Goal: Information Seeking & Learning: Learn about a topic

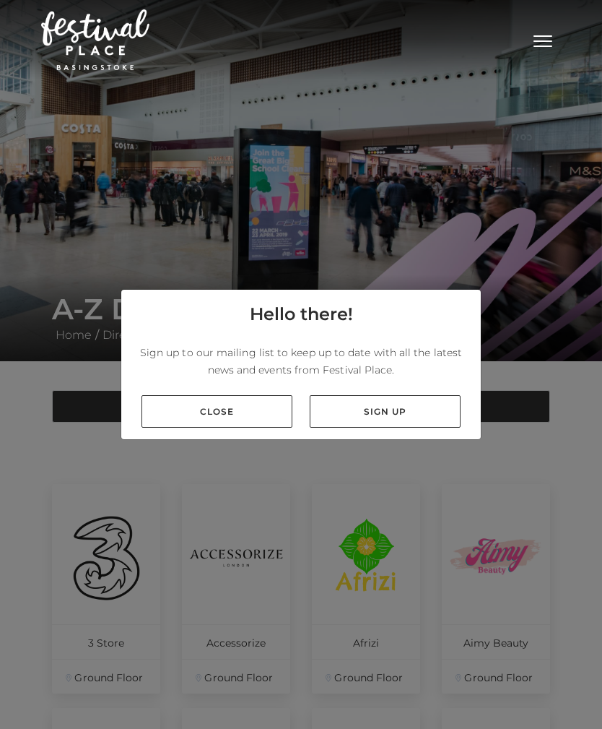
click at [194, 428] on link "Close" at bounding box center [217, 411] width 151 height 32
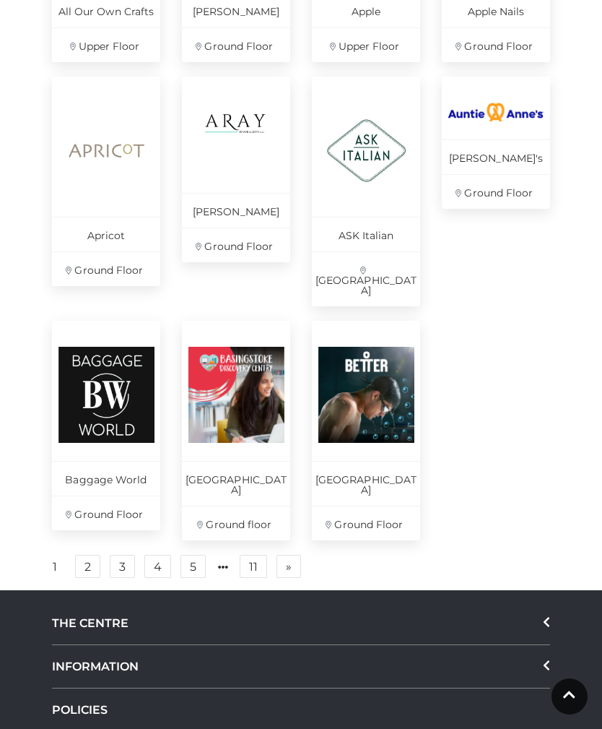
click at [86, 555] on link "2" at bounding box center [87, 566] width 25 height 23
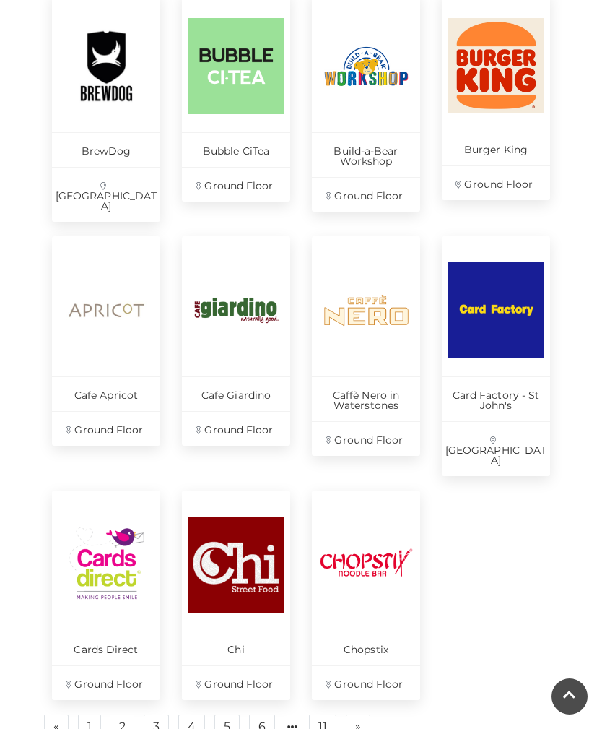
click at [153, 714] on link "3" at bounding box center [156, 725] width 25 height 23
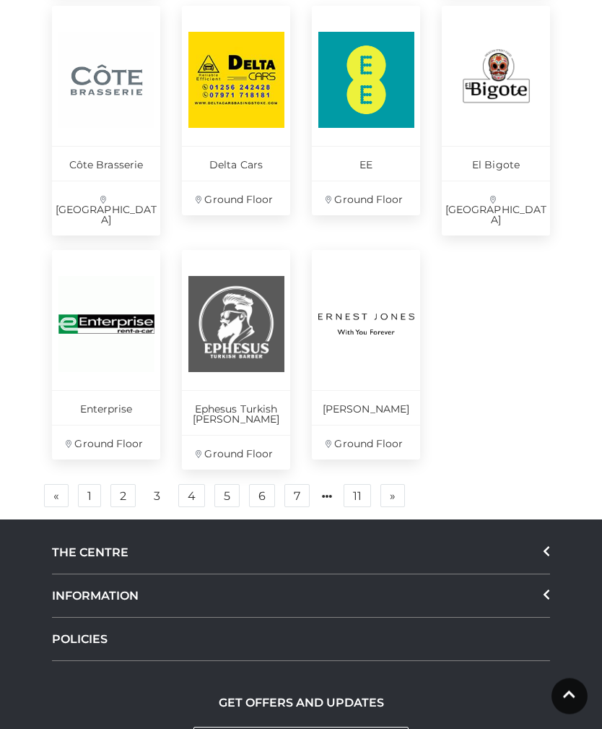
scroll to position [946, 0]
click at [189, 484] on link "4" at bounding box center [191, 495] width 27 height 23
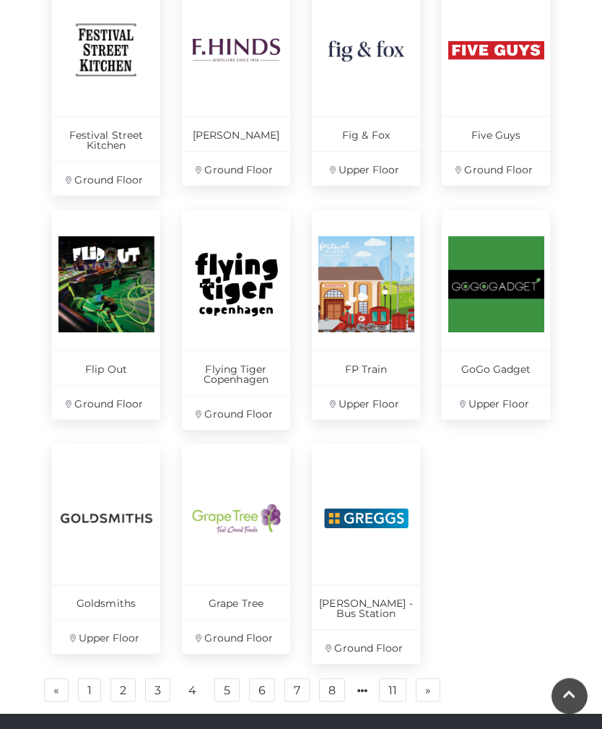
scroll to position [743, 0]
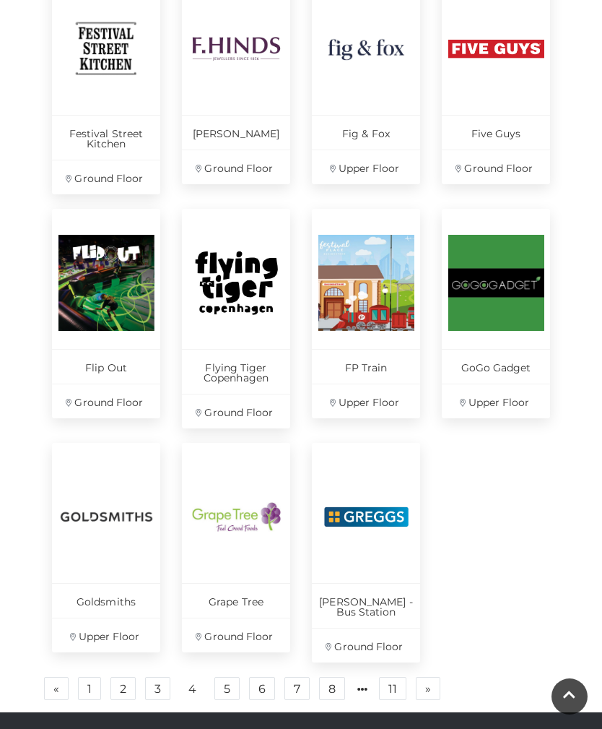
click at [226, 677] on link "5" at bounding box center [226, 688] width 25 height 23
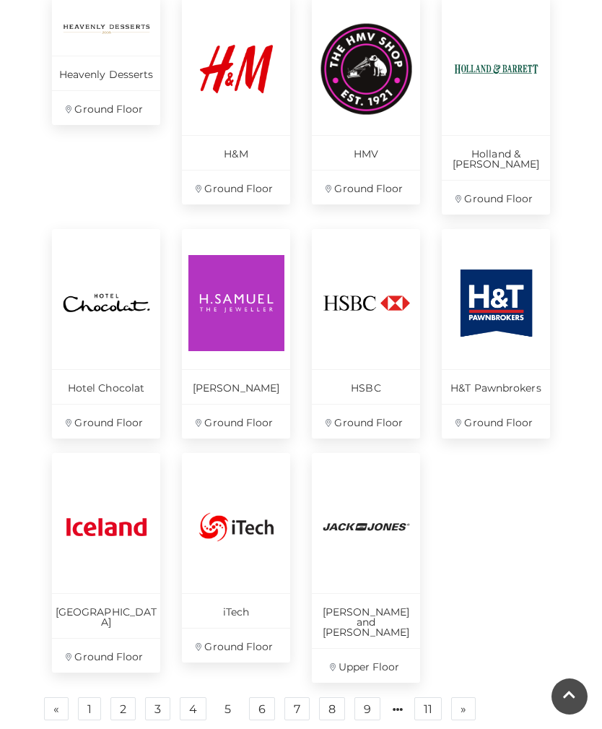
scroll to position [716, 0]
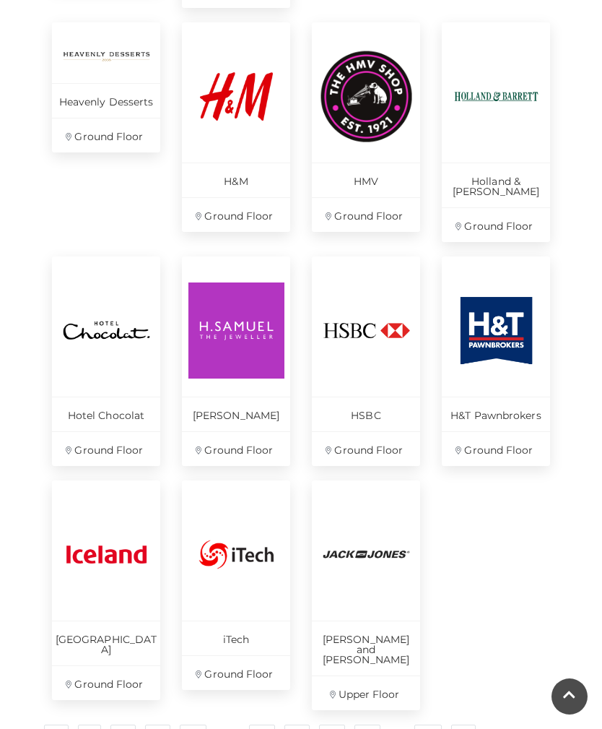
click at [257, 724] on link "6" at bounding box center [262, 735] width 26 height 23
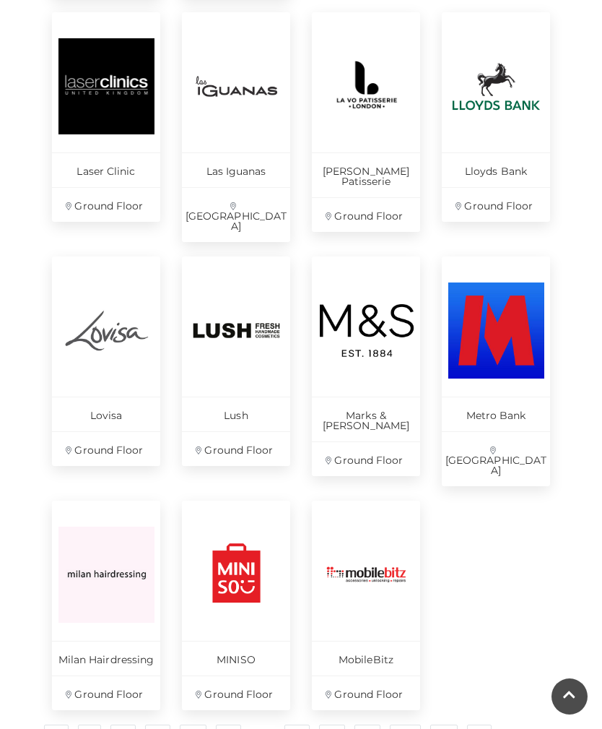
scroll to position [620, 0]
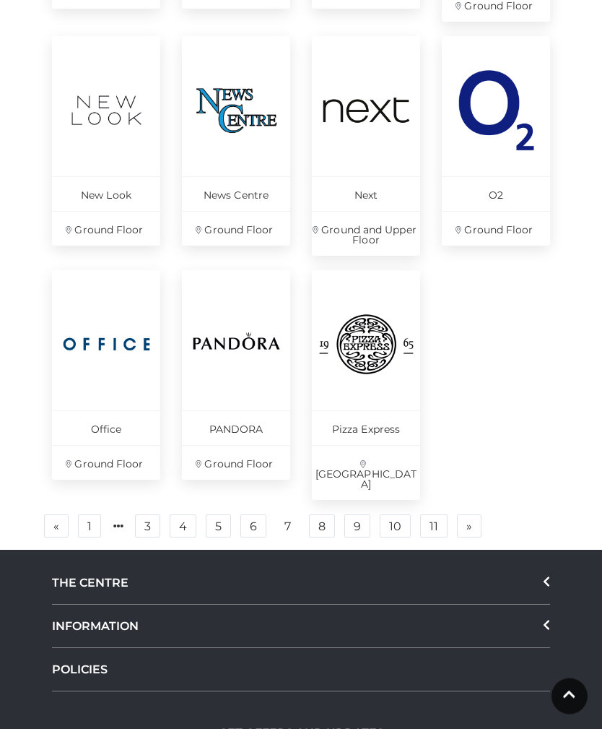
scroll to position [922, 0]
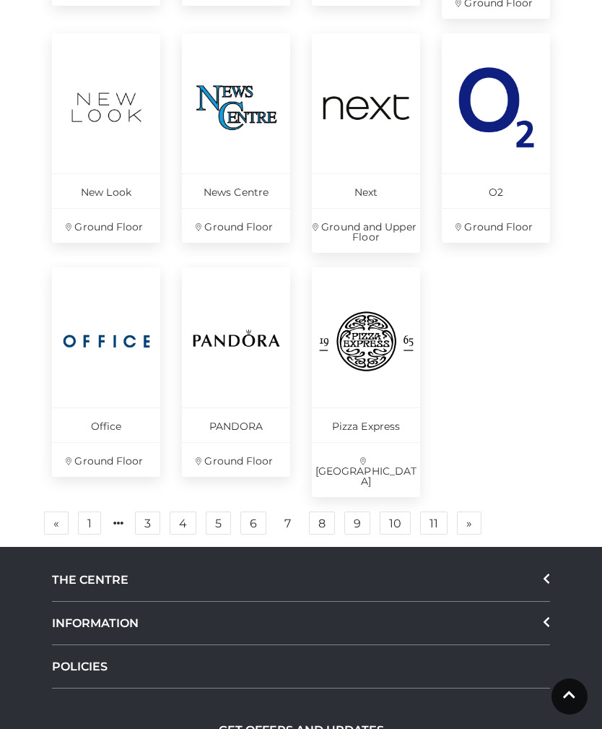
click at [366, 188] on p "Next" at bounding box center [366, 190] width 108 height 35
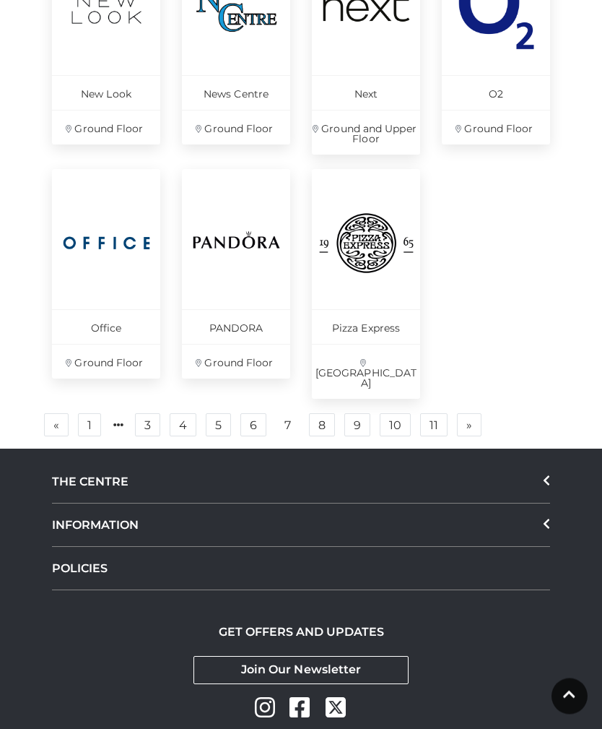
scroll to position [1027, 0]
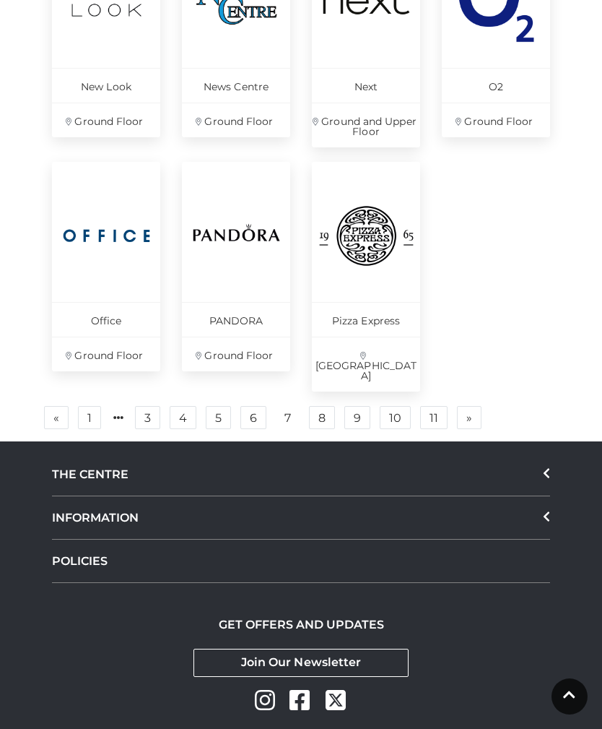
click at [326, 406] on link "8" at bounding box center [322, 417] width 26 height 23
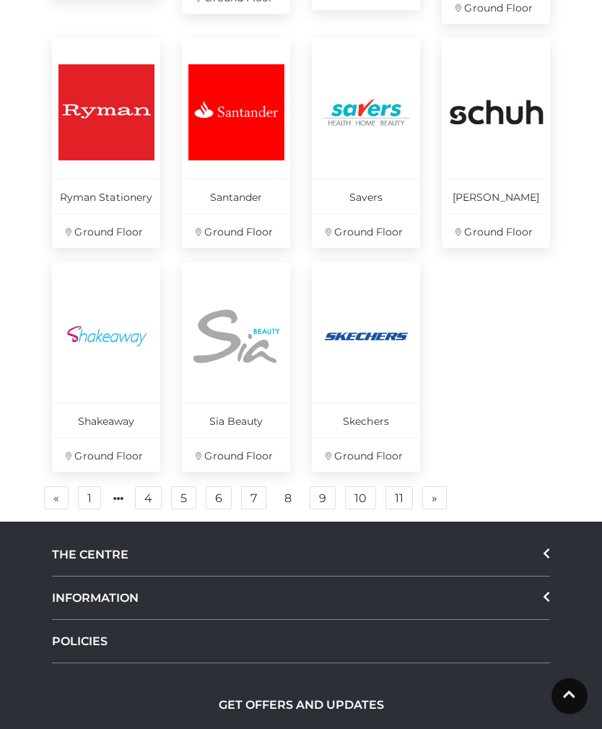
scroll to position [903, 0]
click at [357, 328] on img at bounding box center [366, 336] width 96 height 96
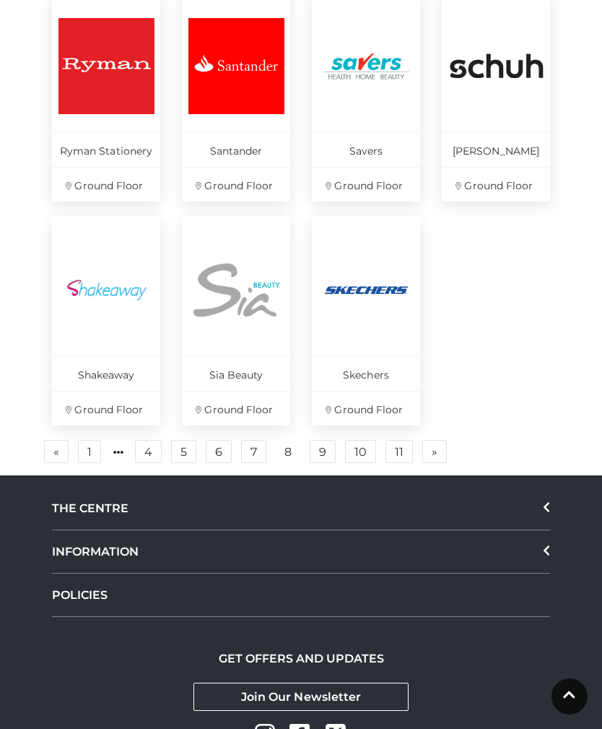
click at [502, 149] on p "Schuh" at bounding box center [496, 149] width 108 height 35
click at [323, 440] on link "9" at bounding box center [323, 451] width 26 height 23
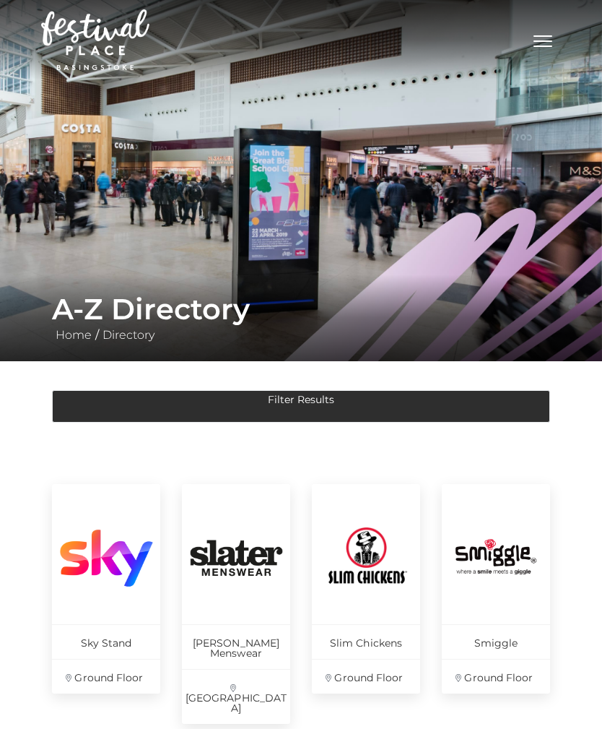
scroll to position [950, 0]
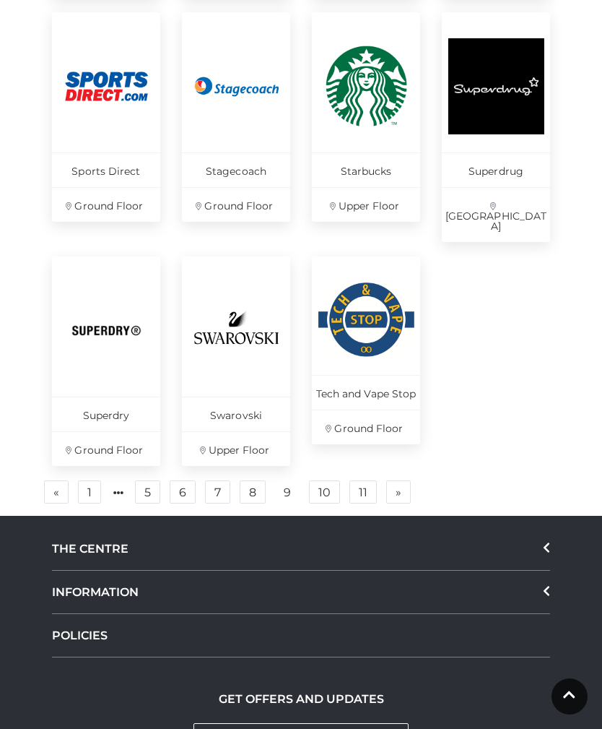
click at [323, 480] on link "10" at bounding box center [324, 491] width 31 height 23
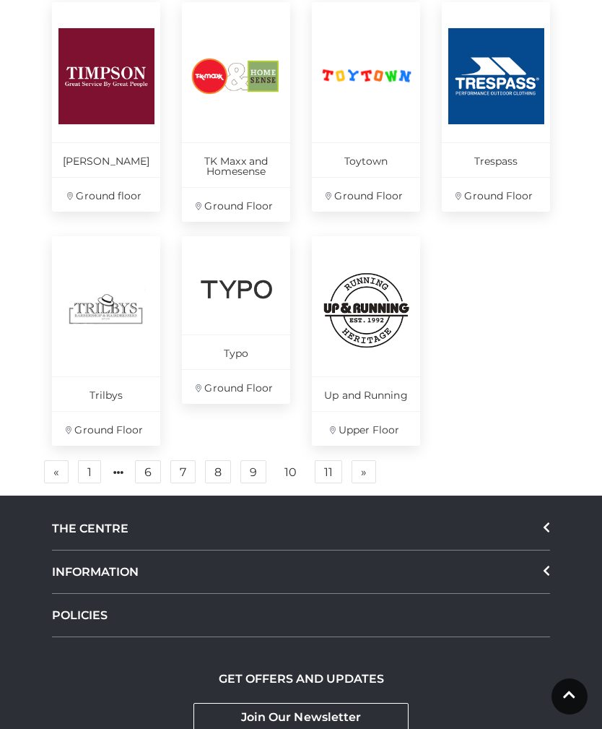
click at [328, 460] on link "11" at bounding box center [328, 471] width 27 height 23
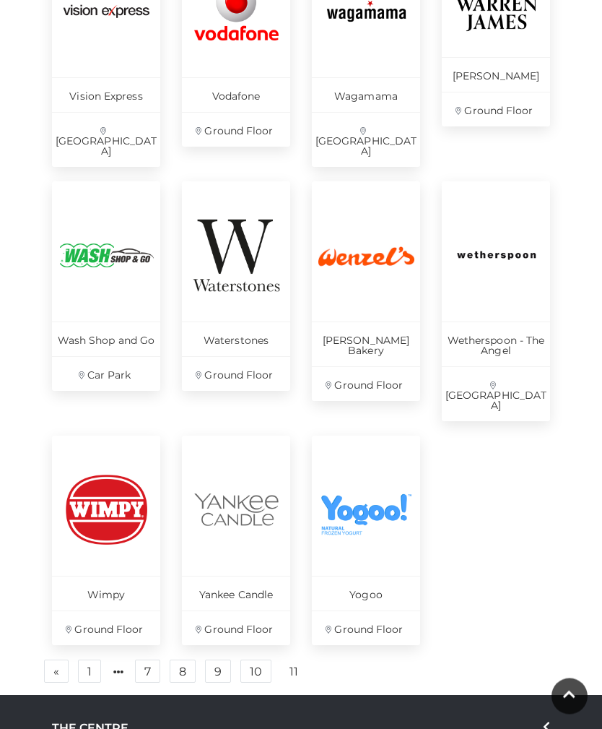
scroll to position [547, 0]
click at [93, 659] on link "1" at bounding box center [89, 670] width 23 height 23
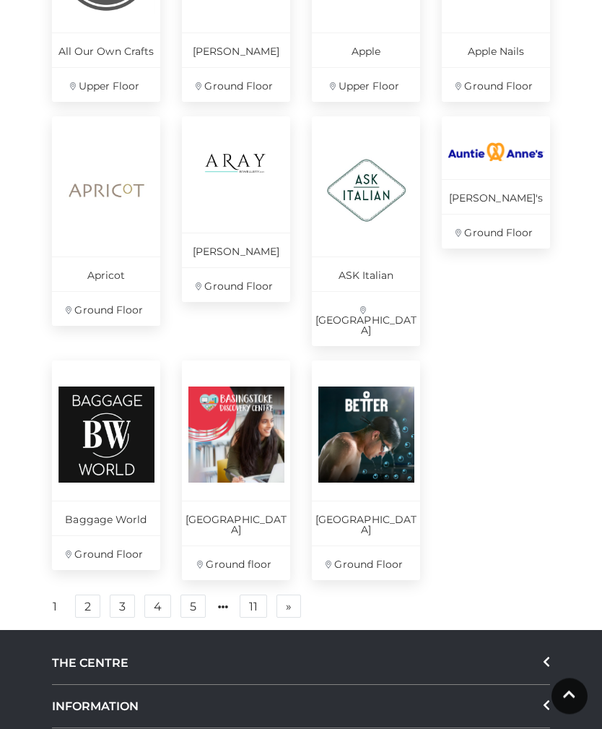
scroll to position [816, 0]
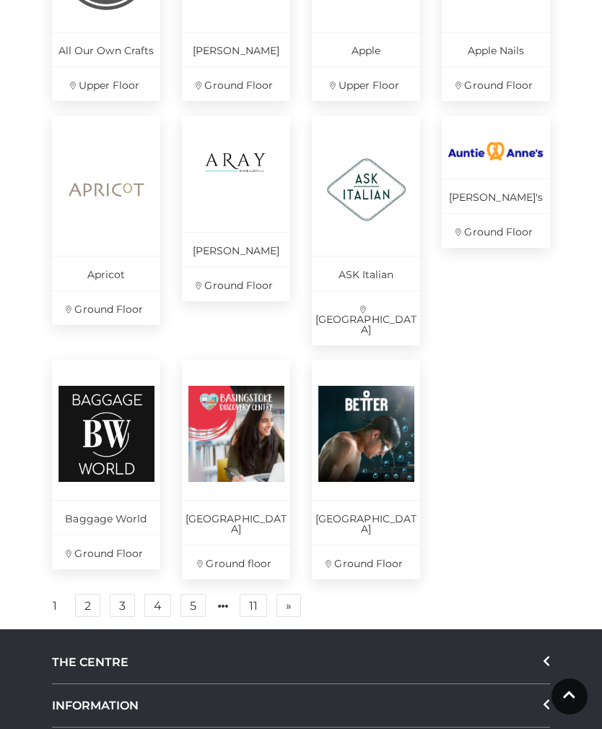
click at [97, 594] on link "2" at bounding box center [87, 605] width 25 height 23
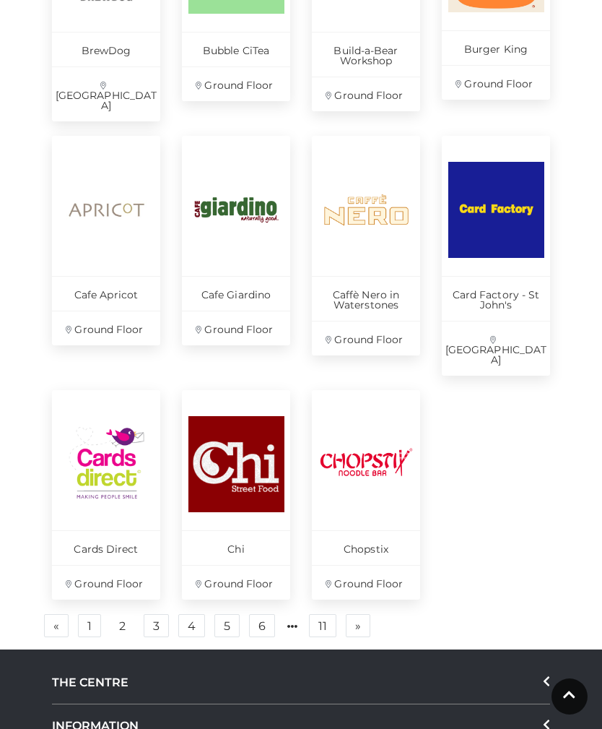
scroll to position [716, 0]
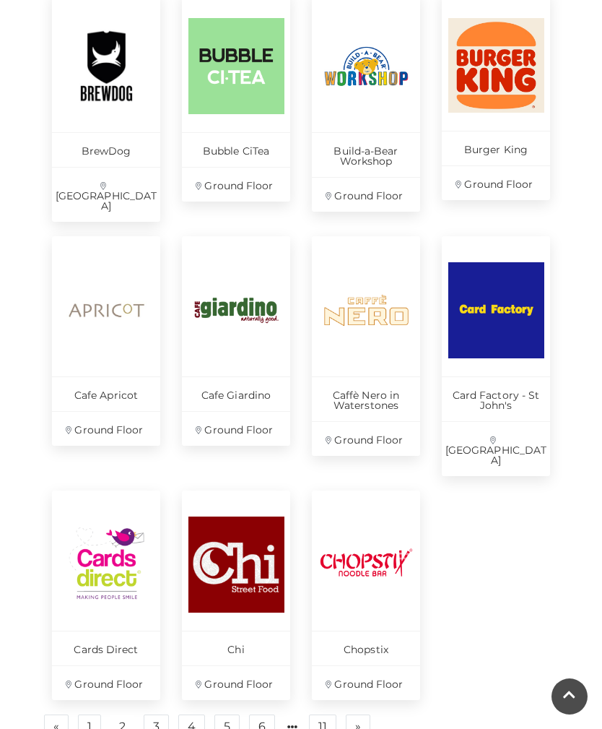
click at [154, 714] on link "3" at bounding box center [156, 725] width 25 height 23
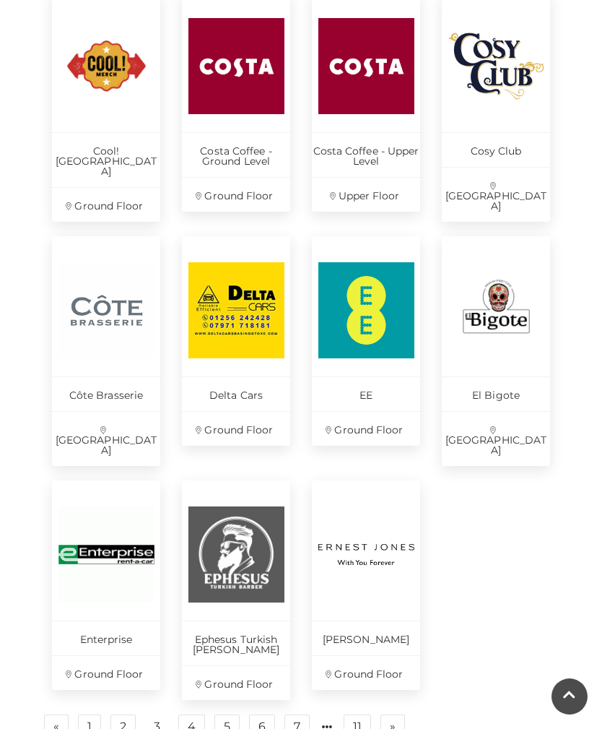
scroll to position [630, 0]
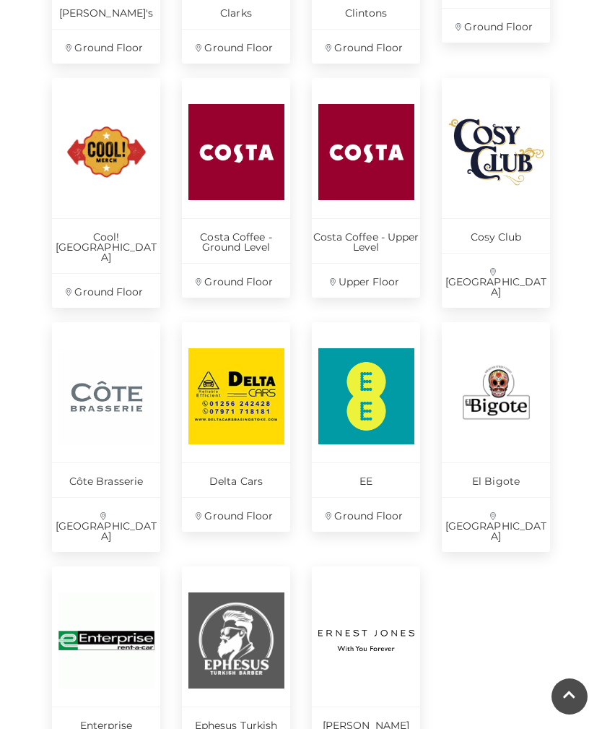
click at [230, 19] on p "Clarks" at bounding box center [236, 11] width 108 height 35
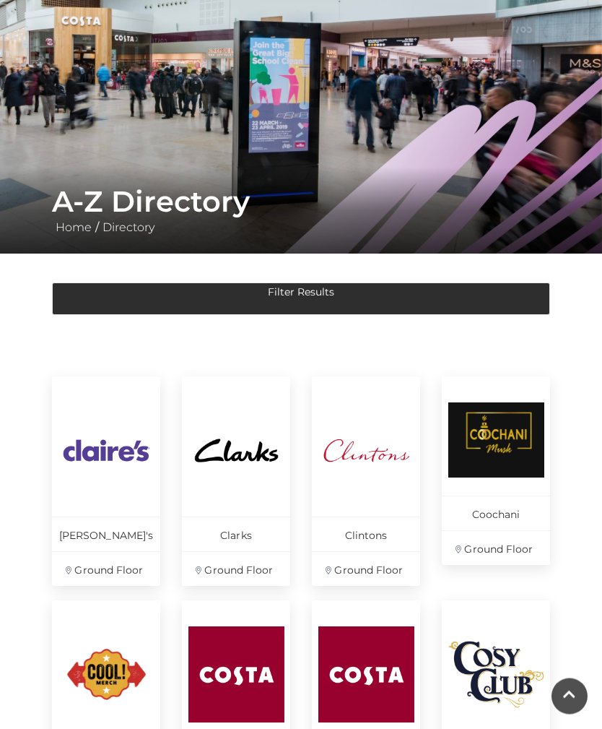
scroll to position [0, 0]
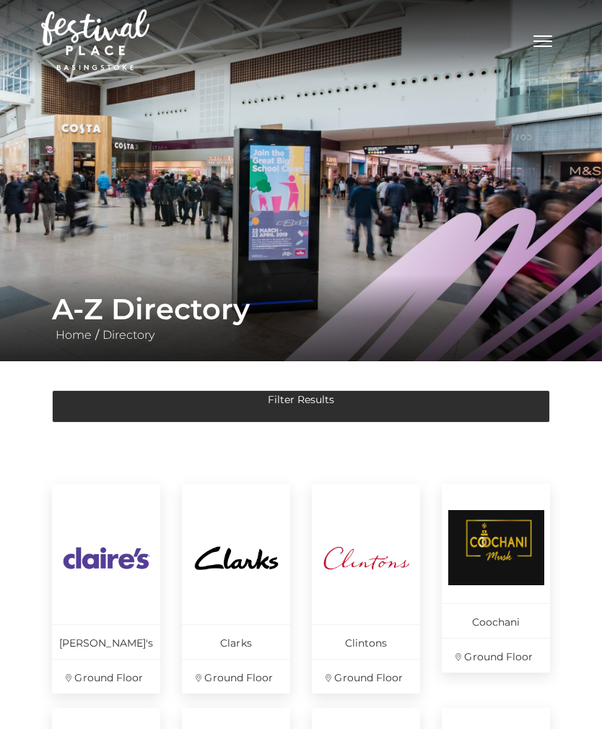
click at [537, 38] on button "Toggle navigation" at bounding box center [543, 39] width 36 height 21
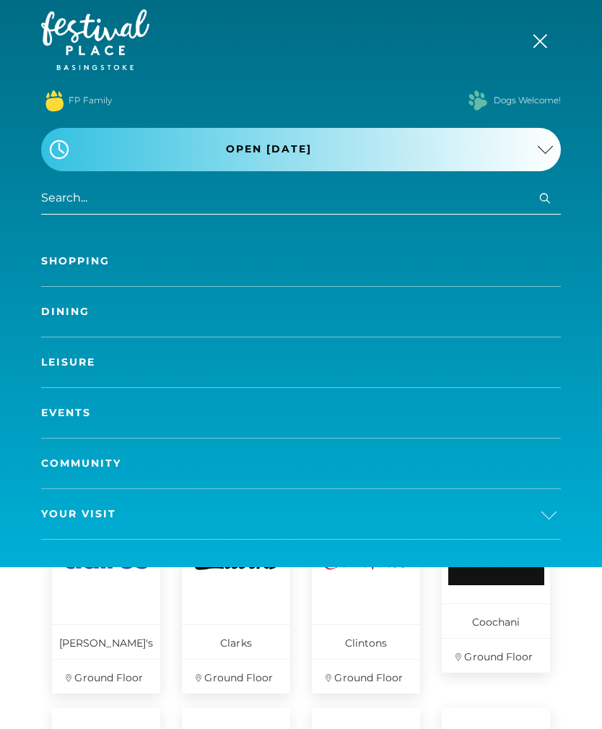
click at [67, 251] on link "Shopping" at bounding box center [301, 261] width 520 height 50
click at [75, 186] on input "search" at bounding box center [301, 198] width 520 height 32
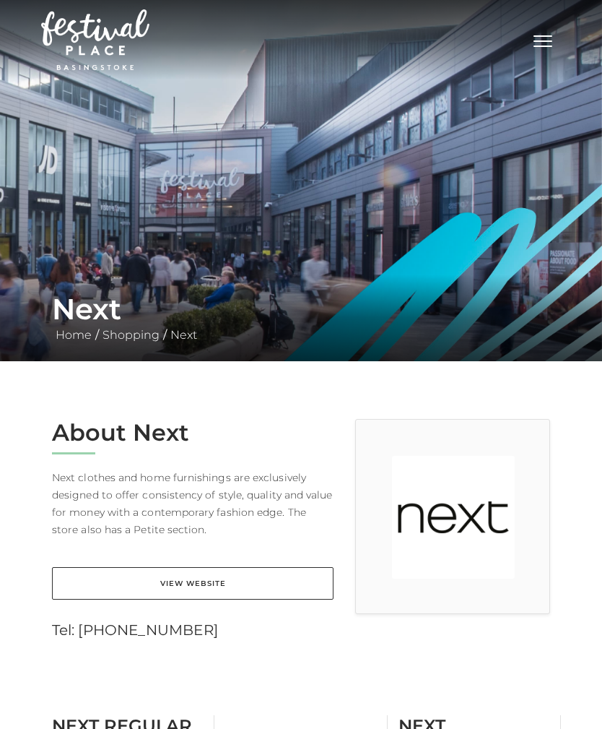
click at [193, 581] on link "View Website" at bounding box center [193, 583] width 282 height 32
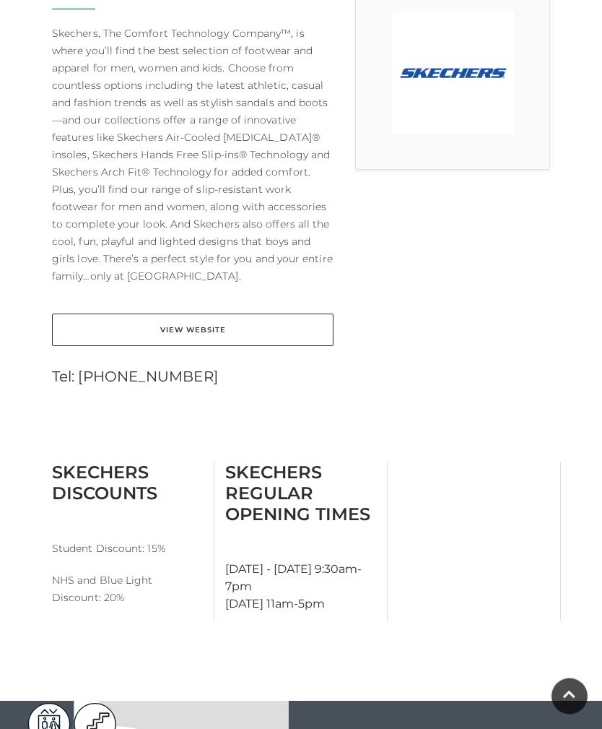
scroll to position [445, 0]
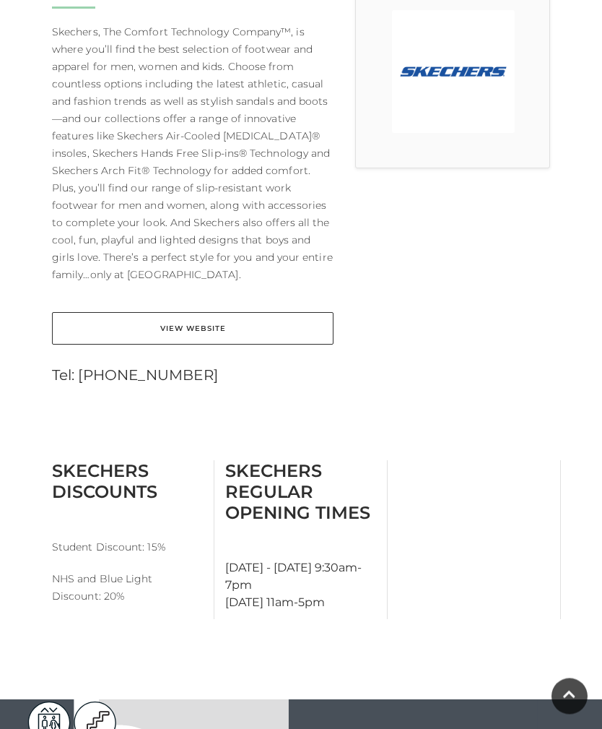
click at [173, 327] on link "View Website" at bounding box center [193, 329] width 282 height 32
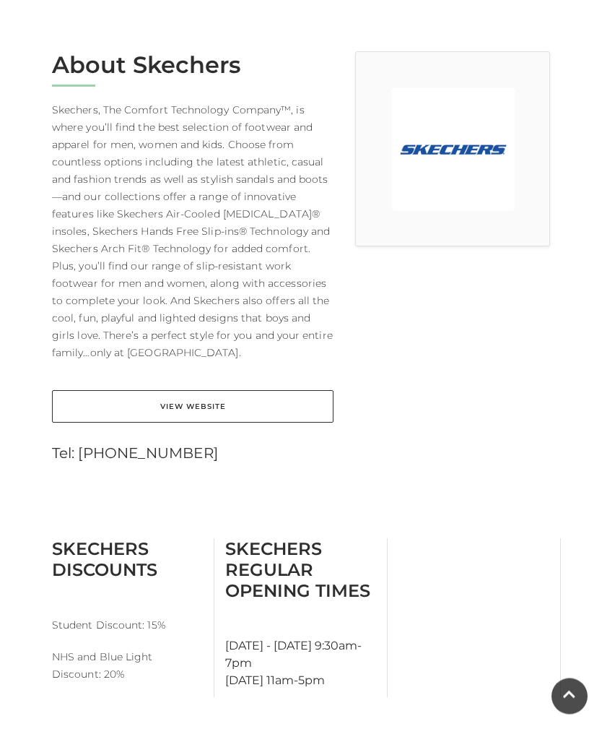
scroll to position [0, 0]
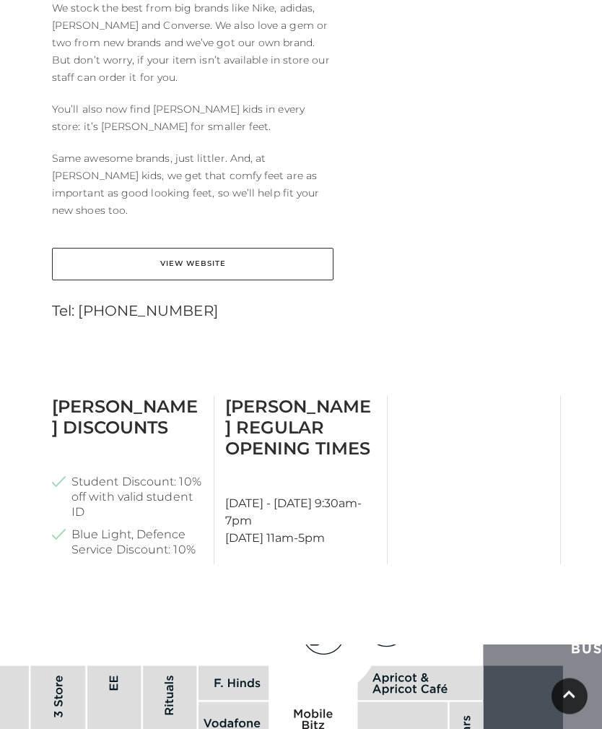
scroll to position [648, 0]
click at [171, 248] on link "View Website" at bounding box center [193, 264] width 282 height 32
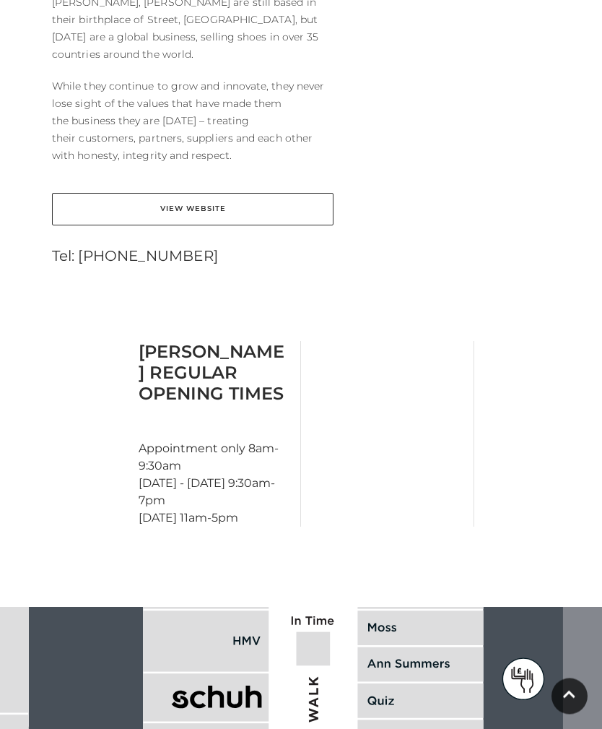
scroll to position [624, 0]
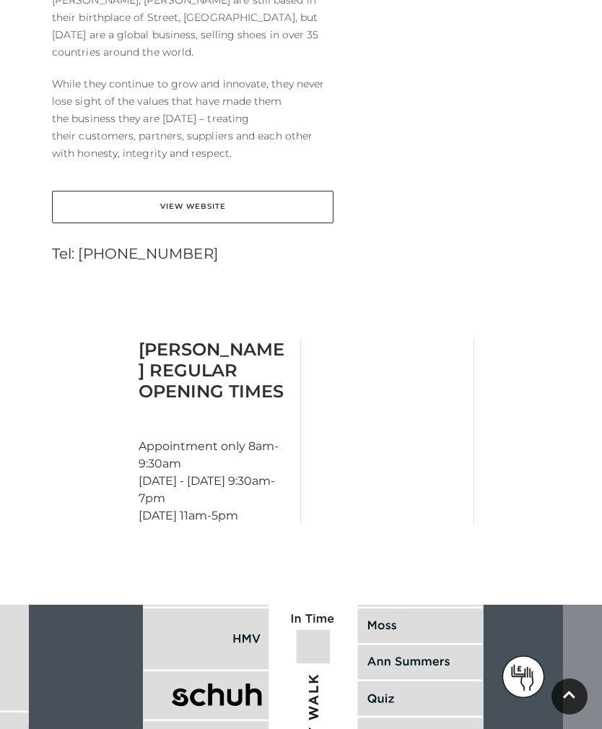
click at [186, 191] on link "View Website" at bounding box center [193, 207] width 282 height 32
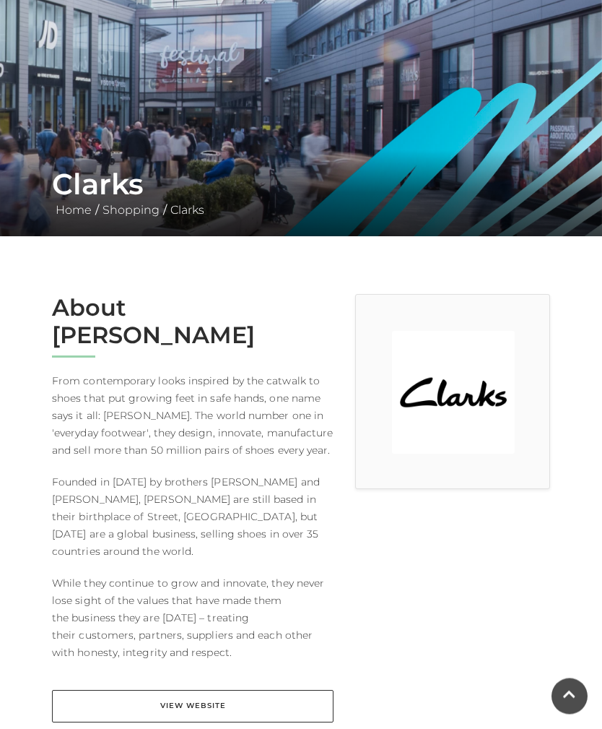
scroll to position [0, 0]
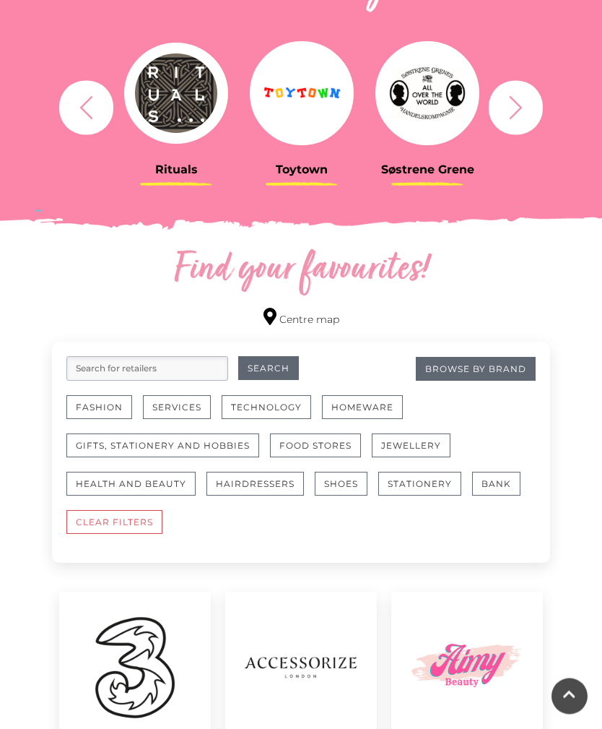
scroll to position [574, 0]
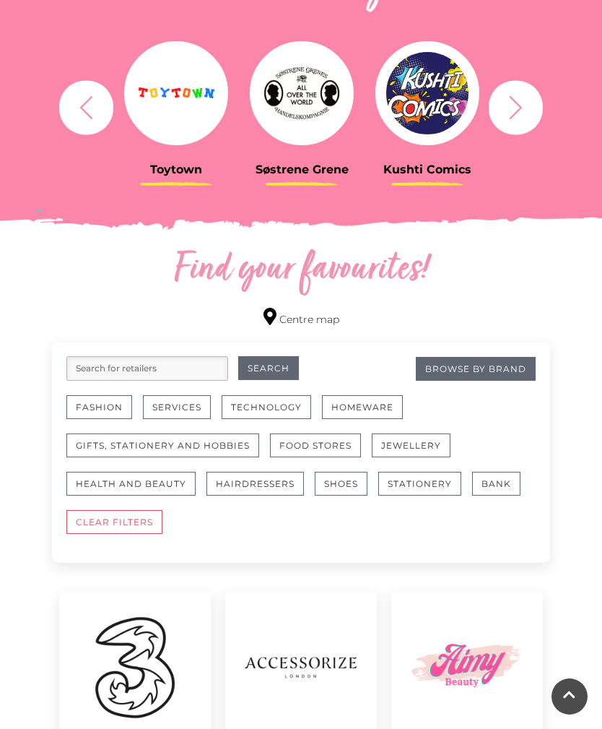
click at [92, 368] on input "search" at bounding box center [147, 368] width 162 height 25
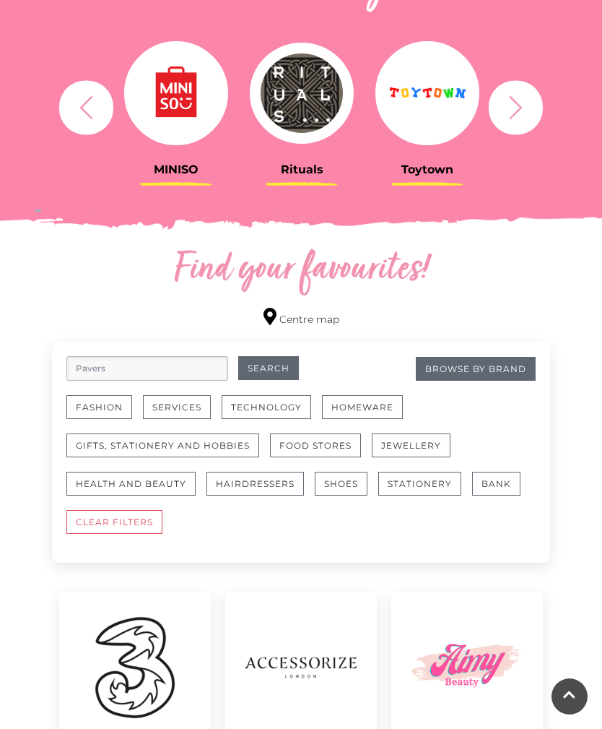
type input "Pavers"
click at [268, 368] on button "Search" at bounding box center [268, 368] width 61 height 24
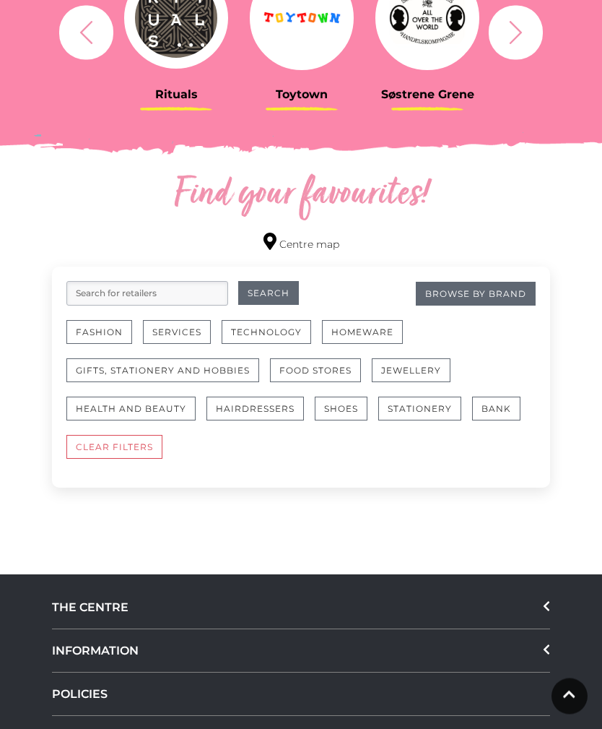
scroll to position [650, 0]
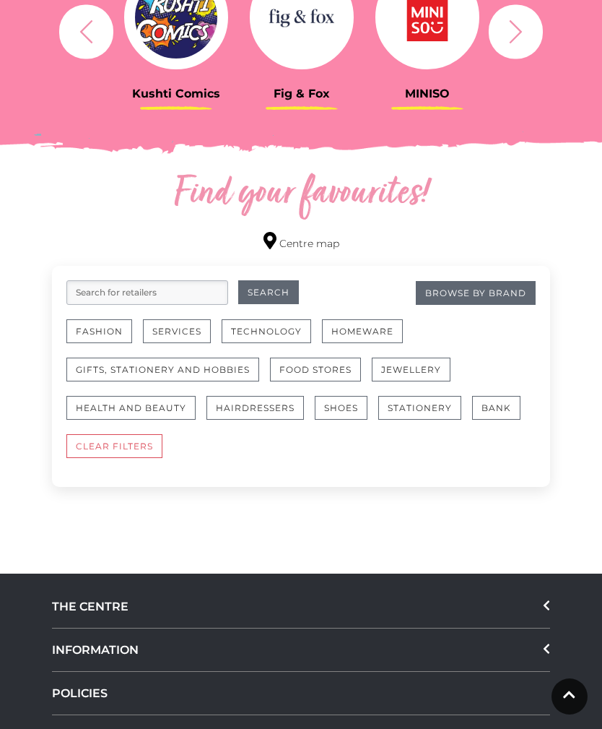
click at [335, 402] on button "Shoes" at bounding box center [341, 408] width 53 height 24
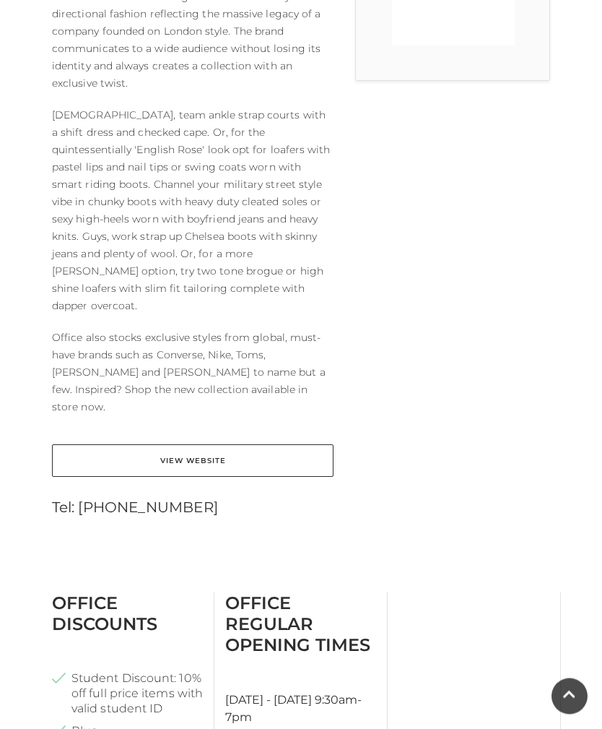
scroll to position [534, 0]
click at [178, 443] on link "View Website" at bounding box center [193, 459] width 282 height 32
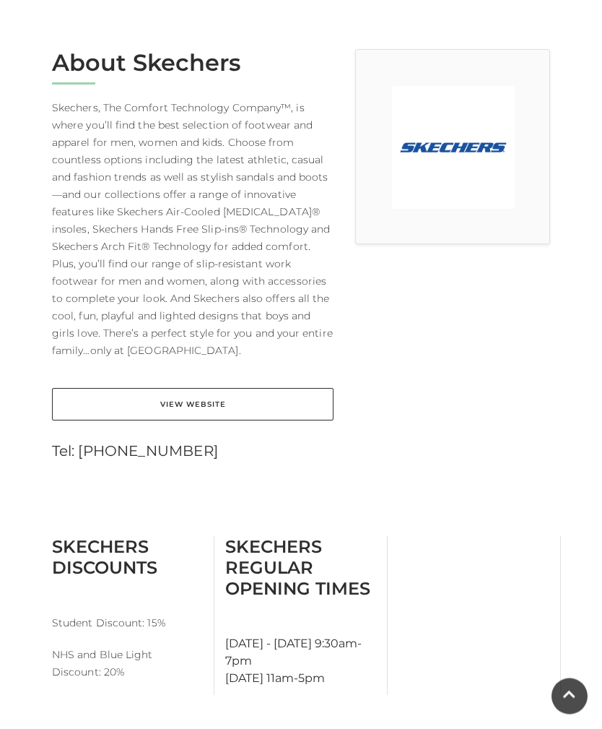
scroll to position [371, 0]
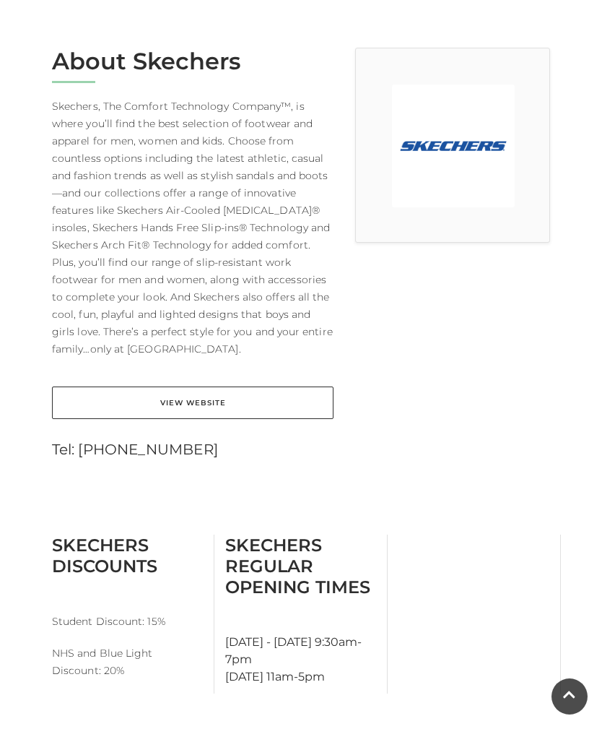
click at [186, 404] on link "View Website" at bounding box center [193, 402] width 282 height 32
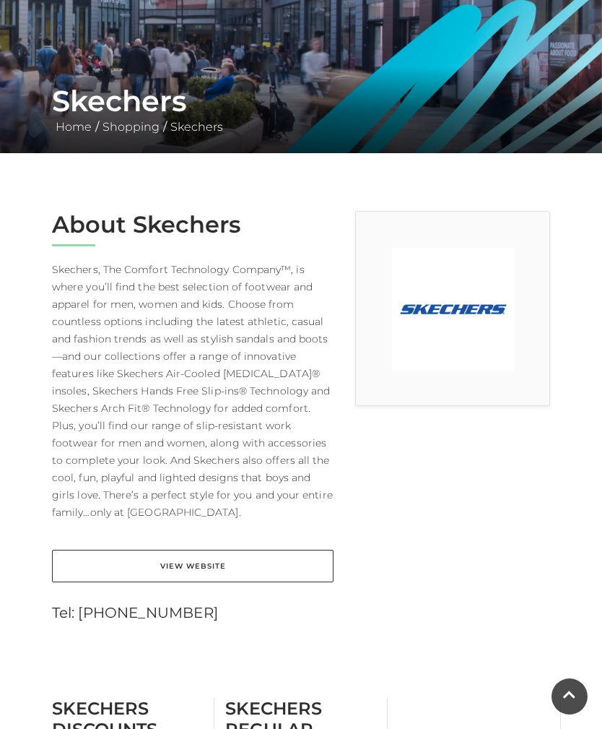
scroll to position [0, 0]
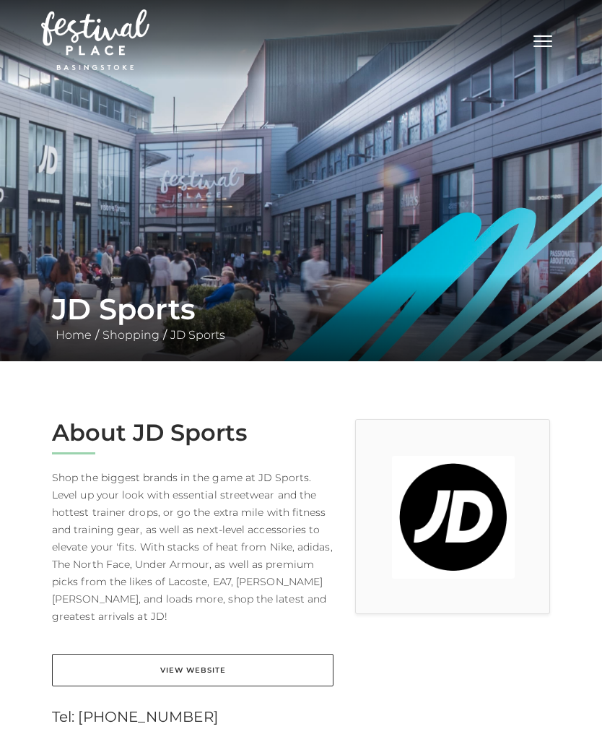
click at [173, 654] on link "View Website" at bounding box center [193, 670] width 282 height 32
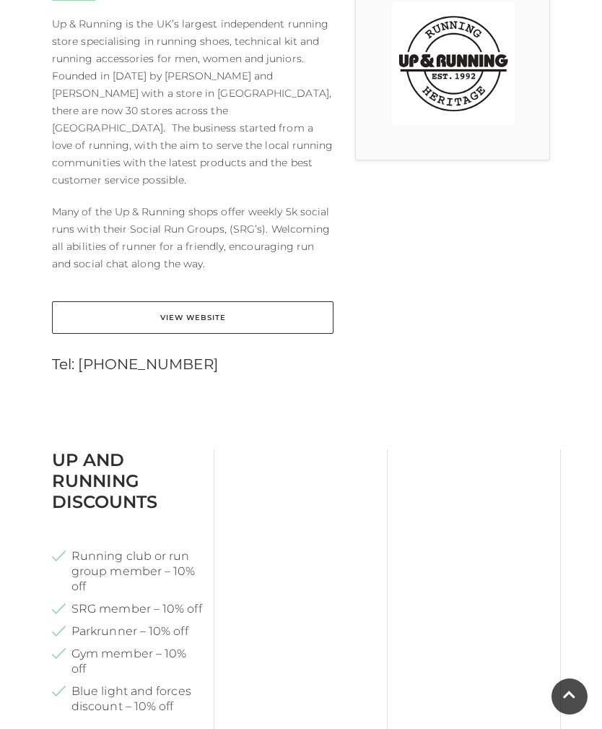
scroll to position [441, 0]
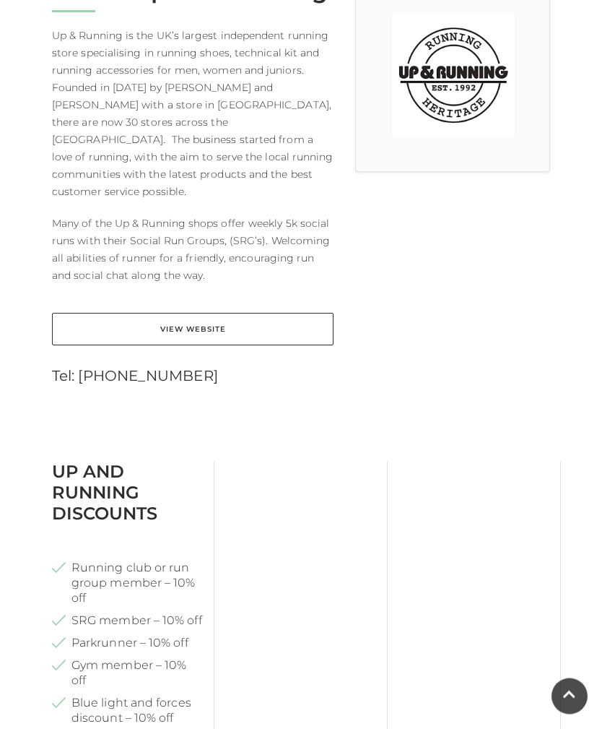
click at [175, 317] on link "View Website" at bounding box center [193, 329] width 282 height 32
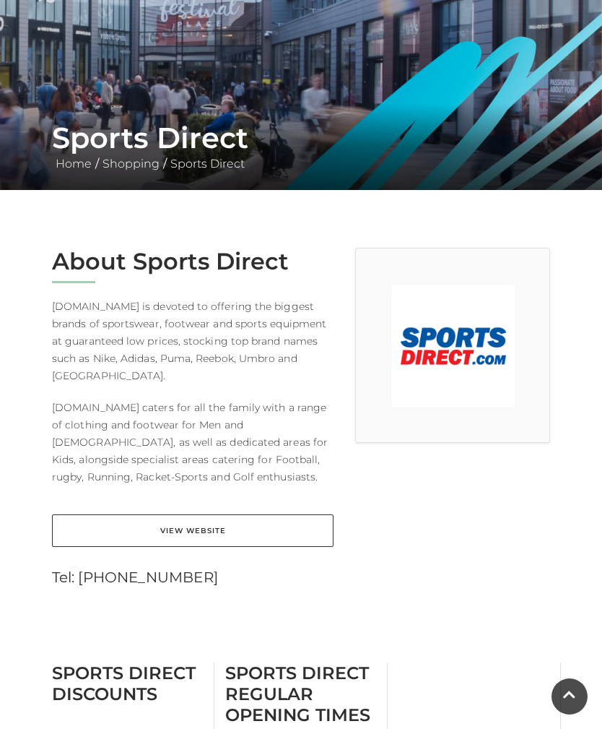
scroll to position [174, 0]
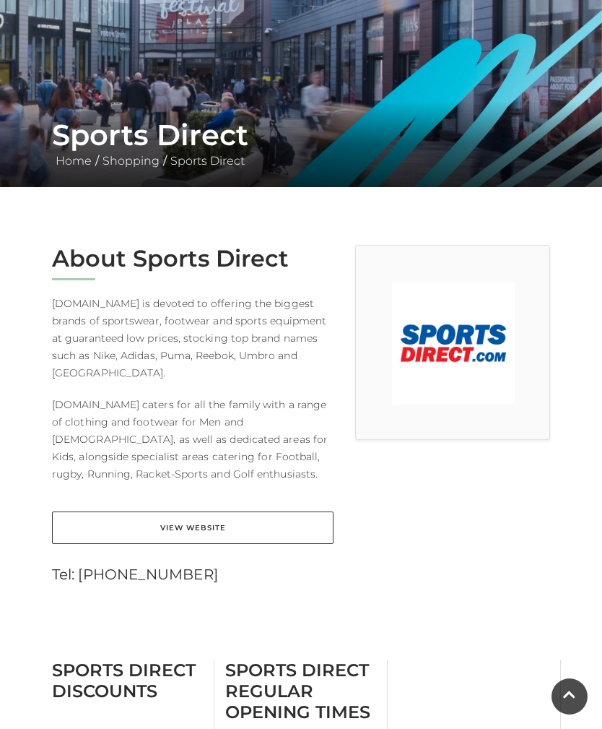
click at [177, 526] on link "View Website" at bounding box center [193, 527] width 282 height 32
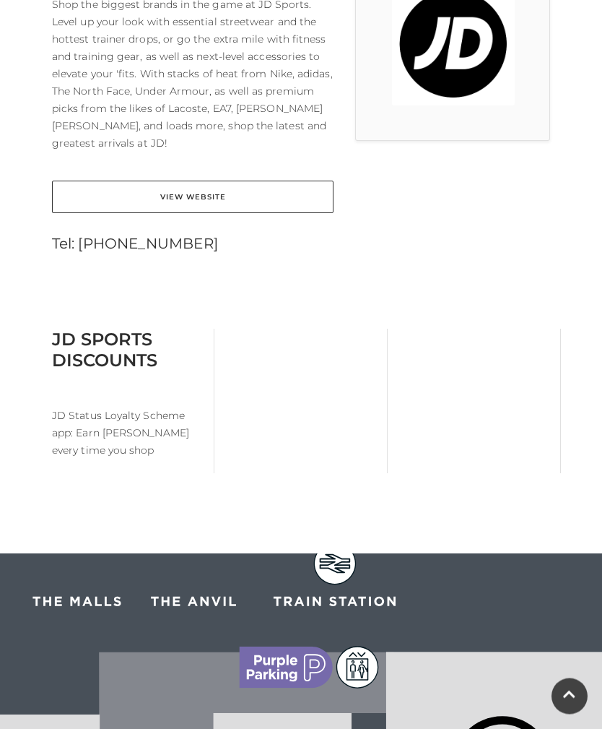
scroll to position [488, 0]
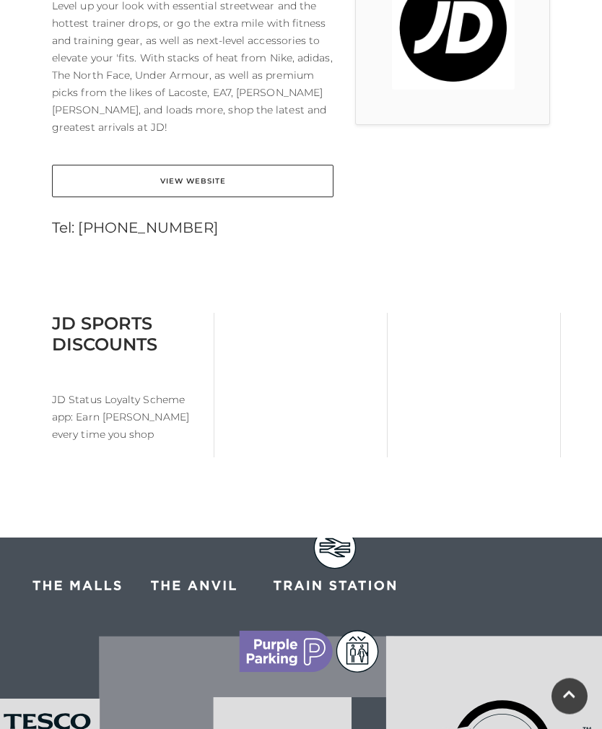
click at [178, 167] on link "View Website" at bounding box center [193, 181] width 282 height 32
